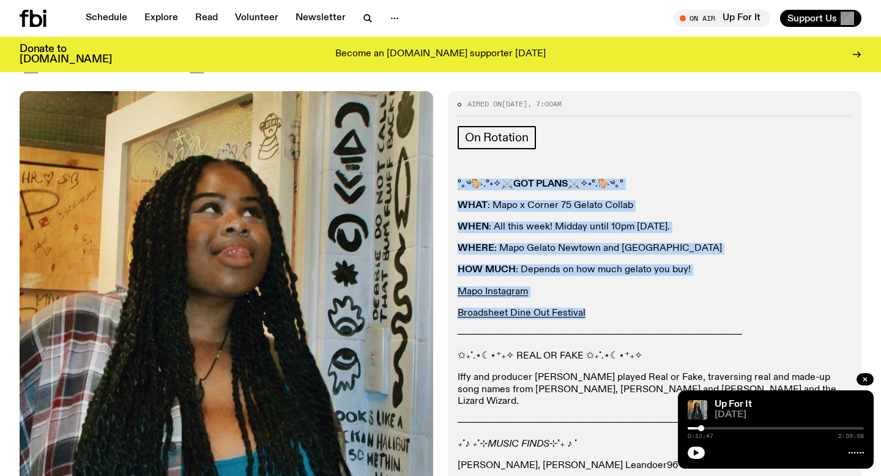
scroll to position [144, 0]
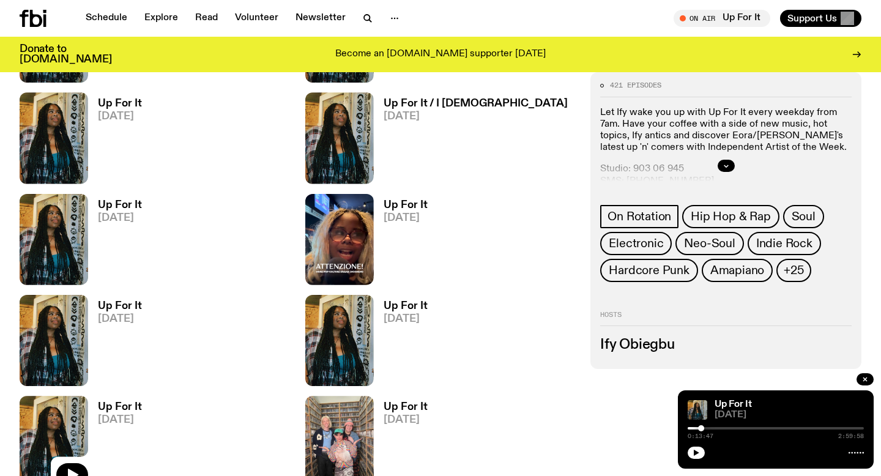
scroll to position [901, 0]
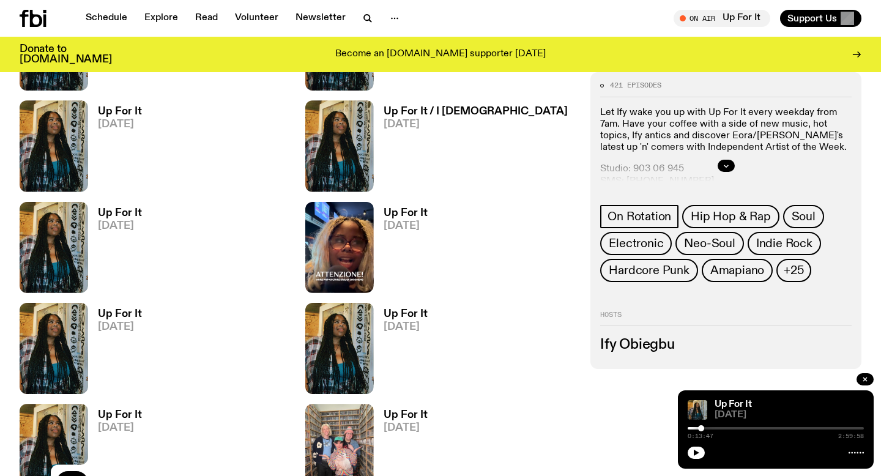
click at [97, 339] on link "Up For It [DATE]" at bounding box center [115, 351] width 54 height 85
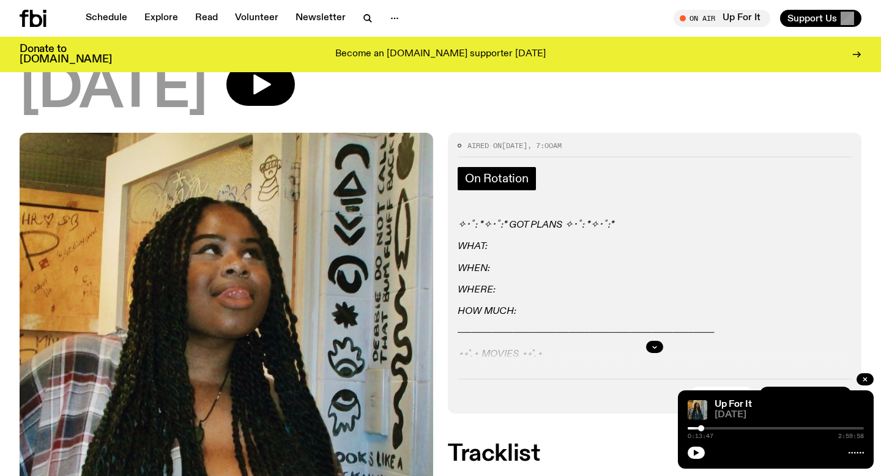
scroll to position [105, 0]
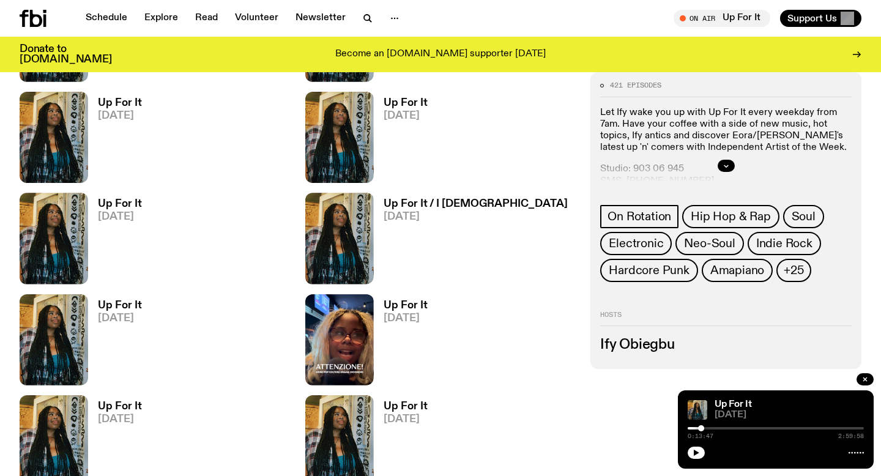
scroll to position [797, 0]
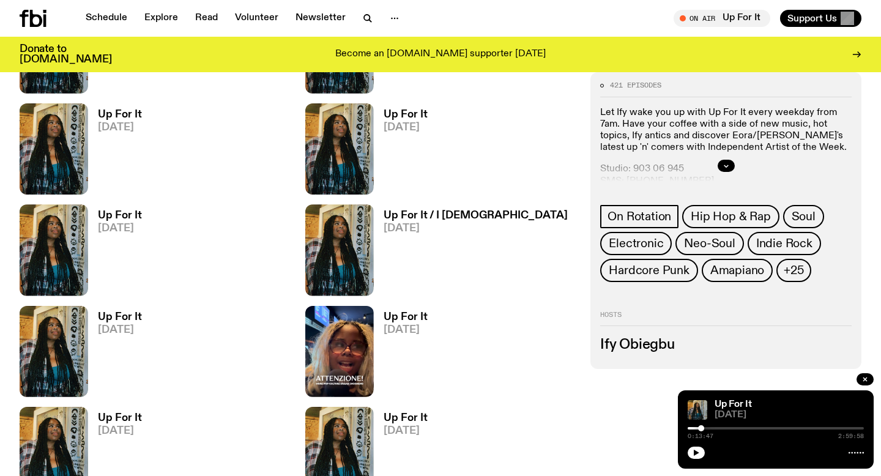
click at [109, 231] on span "[DATE]" at bounding box center [120, 228] width 44 height 10
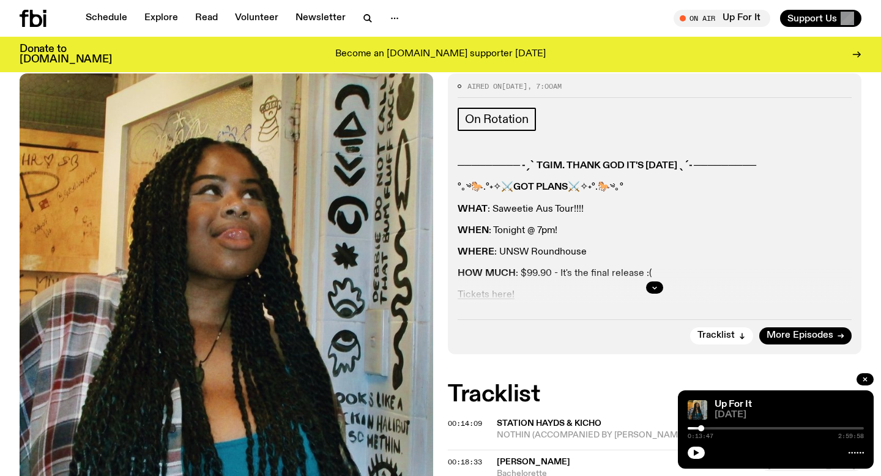
scroll to position [163, 0]
click at [654, 287] on icon "button" at bounding box center [655, 288] width 4 height 2
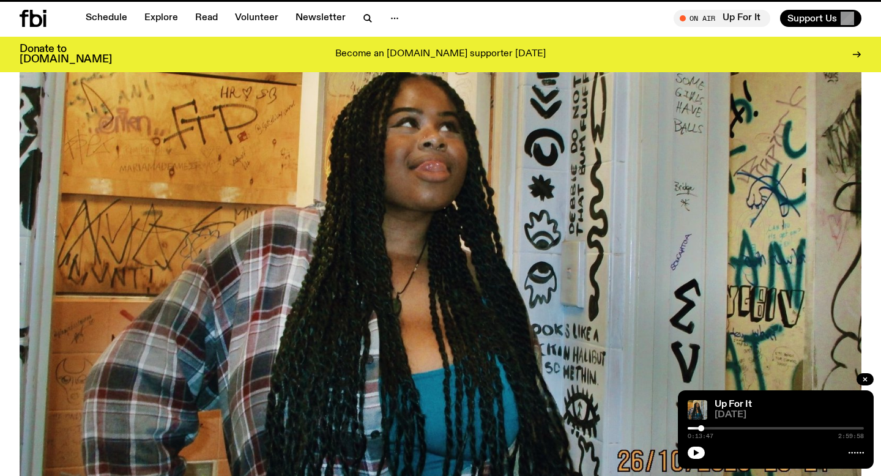
scroll to position [797, 0]
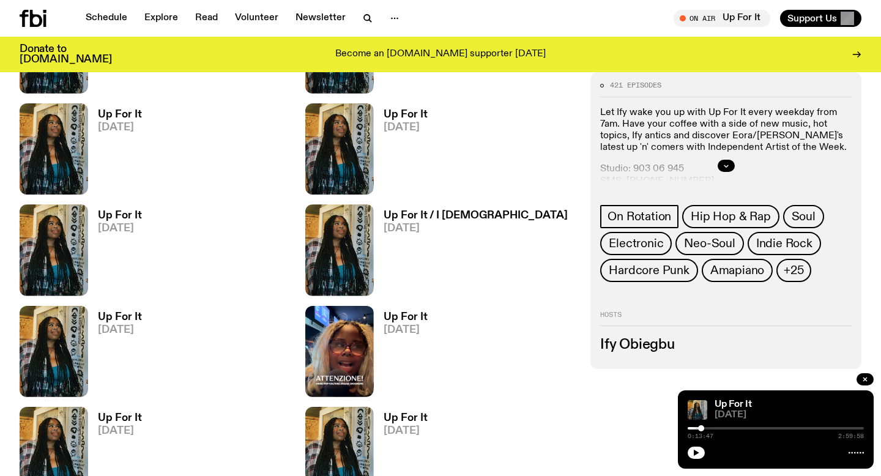
click at [119, 426] on span "[DATE]" at bounding box center [120, 431] width 44 height 10
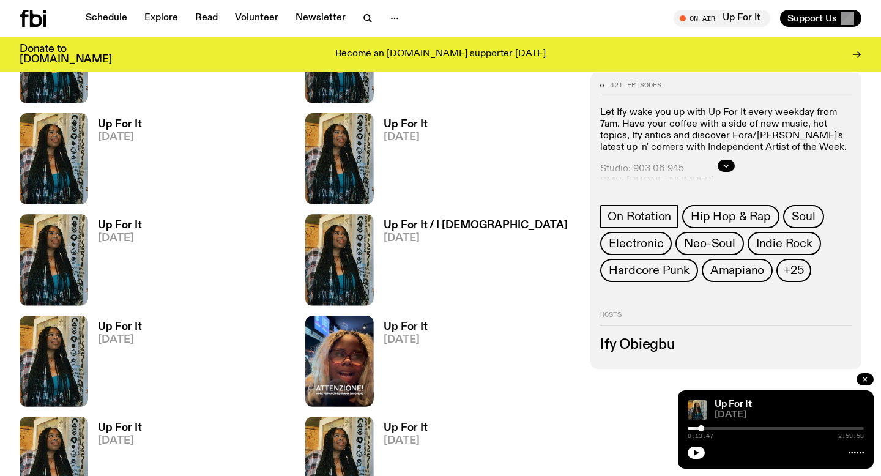
scroll to position [788, 0]
click at [401, 132] on span "[DATE]" at bounding box center [405, 137] width 44 height 10
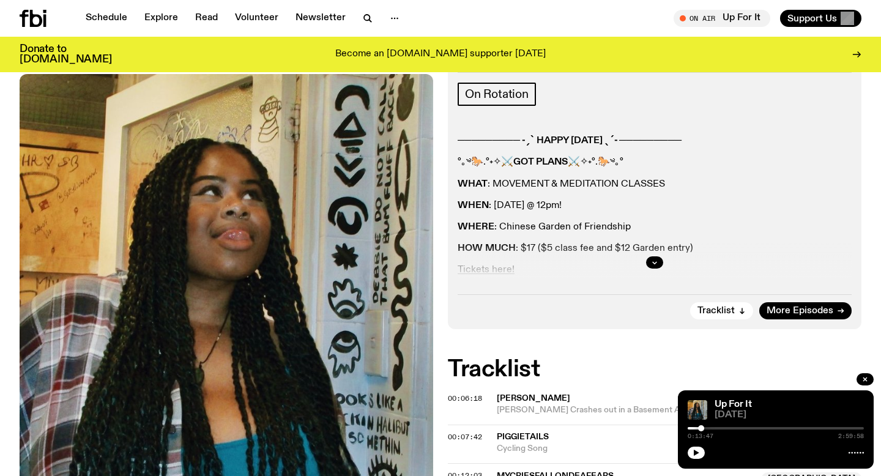
scroll to position [207, 0]
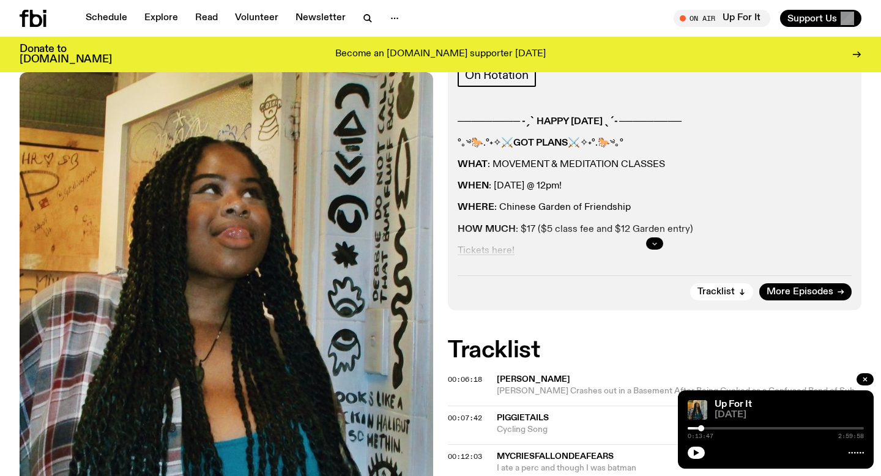
click at [660, 245] on button "button" at bounding box center [654, 243] width 17 height 12
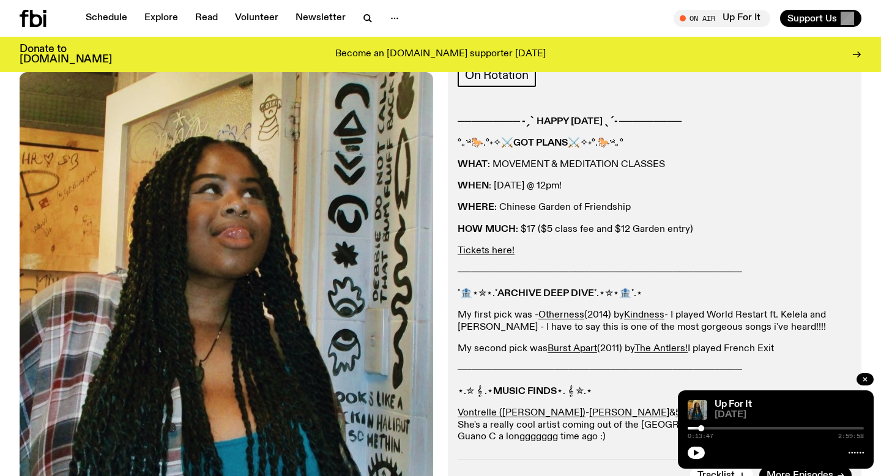
scroll to position [314, 0]
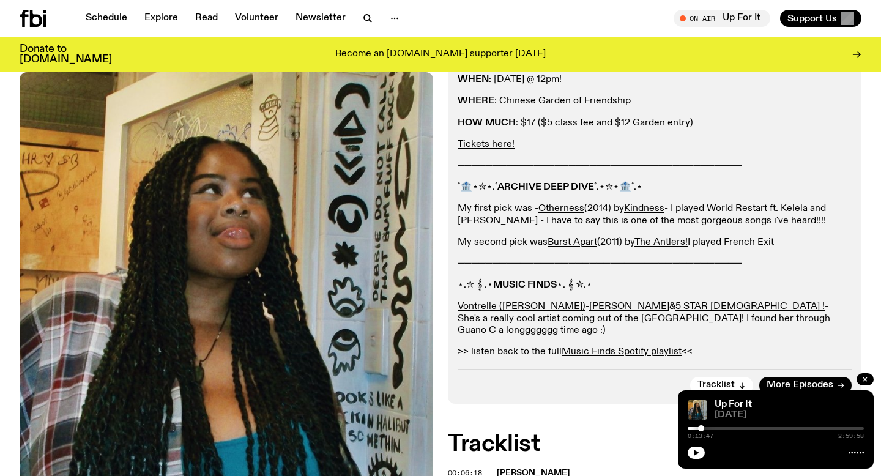
drag, startPoint x: 782, startPoint y: 244, endPoint x: 457, endPoint y: 188, distance: 330.1
click at [457, 188] on div "───────── ˗ˏˋ HAPPY [DATE] ˎˊ˗ ───────── °｡༄🐎.°˖✧⚔️ GOT PLANS ⚔️✧˖°.🐎༄｡° WHAT :…" at bounding box center [654, 184] width 394 height 349
copy div "˚🏦⋆✮⋆.˚ ARCHIVE DEEP DIVE ˚.⋆✮⋆🏦˚.⋆ My first pick was - Otherness (2014) by Kin…"
drag, startPoint x: 457, startPoint y: 166, endPoint x: 854, endPoint y: 164, distance: 396.9
click at [854, 164] on div "Aired on [DATE] 7:00am On Rotation ───────── ˗ˏˋ HAPPY [DATE] ˎˊ˗ ───────── °｡༄…" at bounding box center [654, 162] width 413 height 481
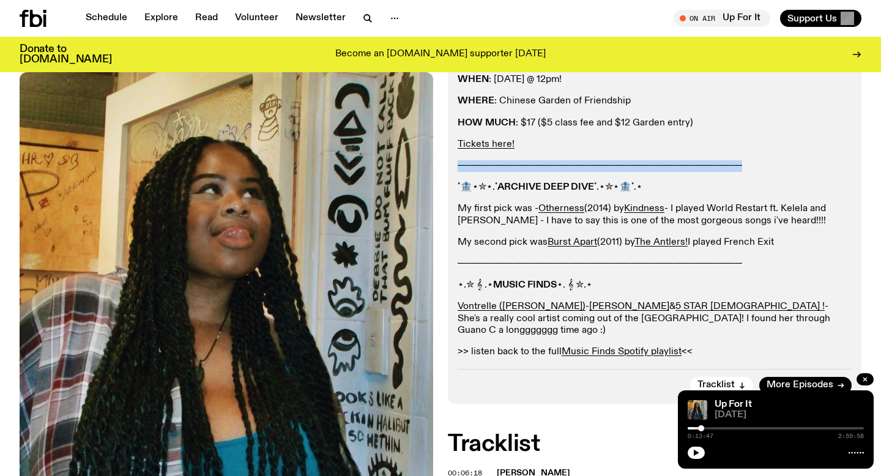
copy p "─────────────────────────────────────────"
